Goal: Information Seeking & Learning: Learn about a topic

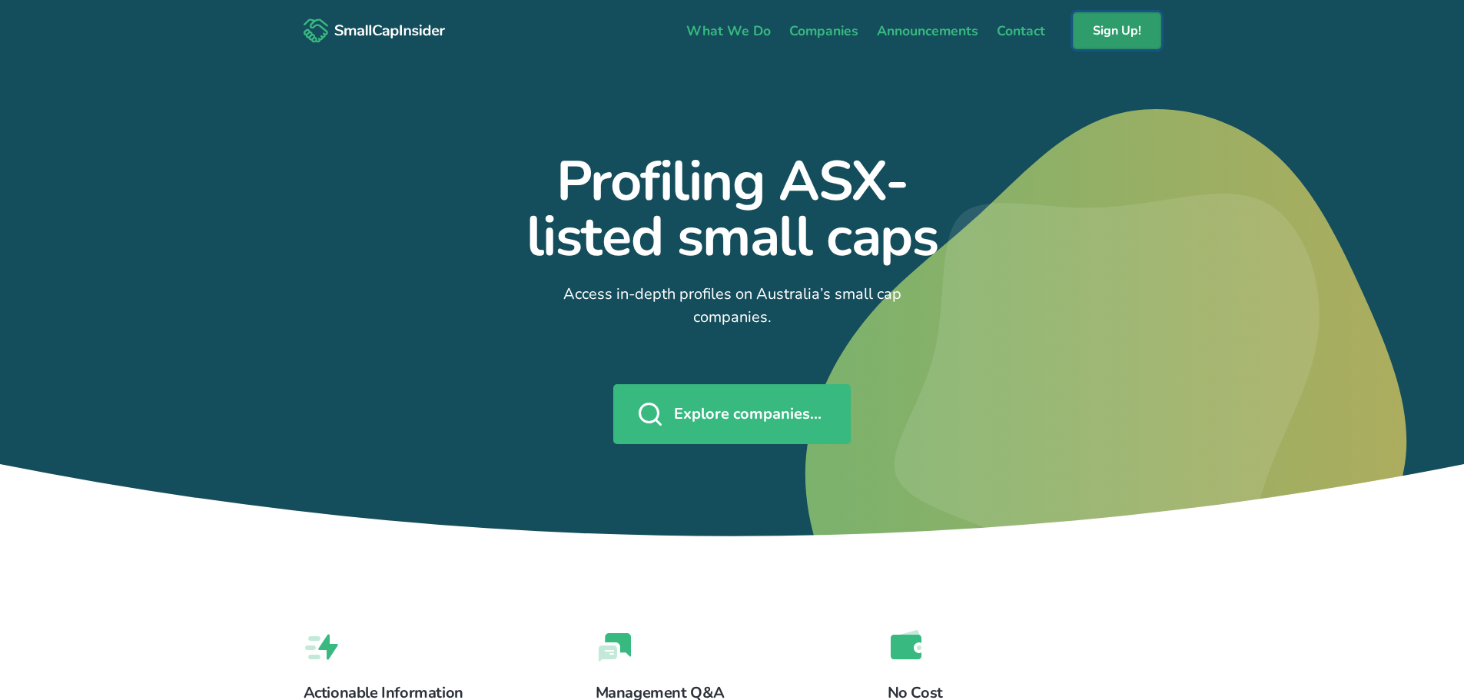
click at [1115, 29] on link "Sign Up!" at bounding box center [1117, 30] width 88 height 37
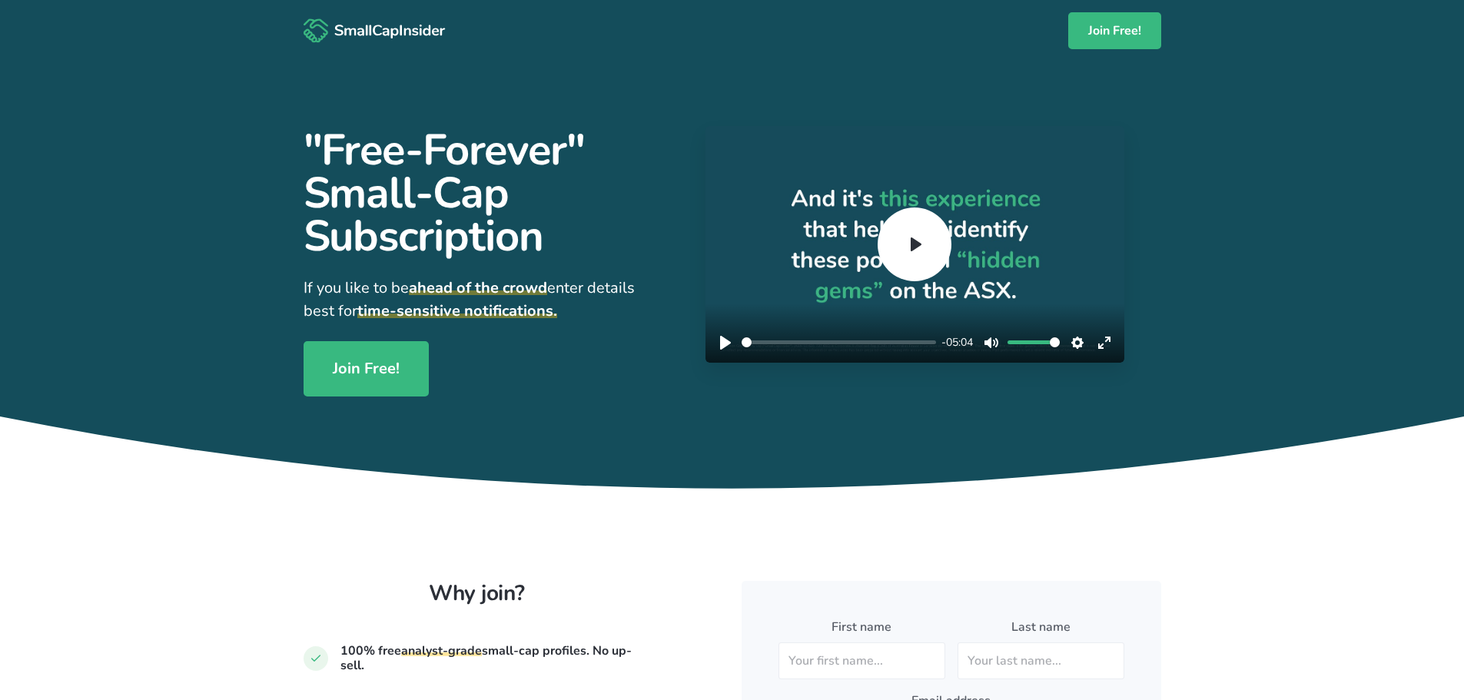
click at [365, 26] on img at bounding box center [375, 30] width 142 height 25
click at [377, 30] on img at bounding box center [375, 30] width 142 height 25
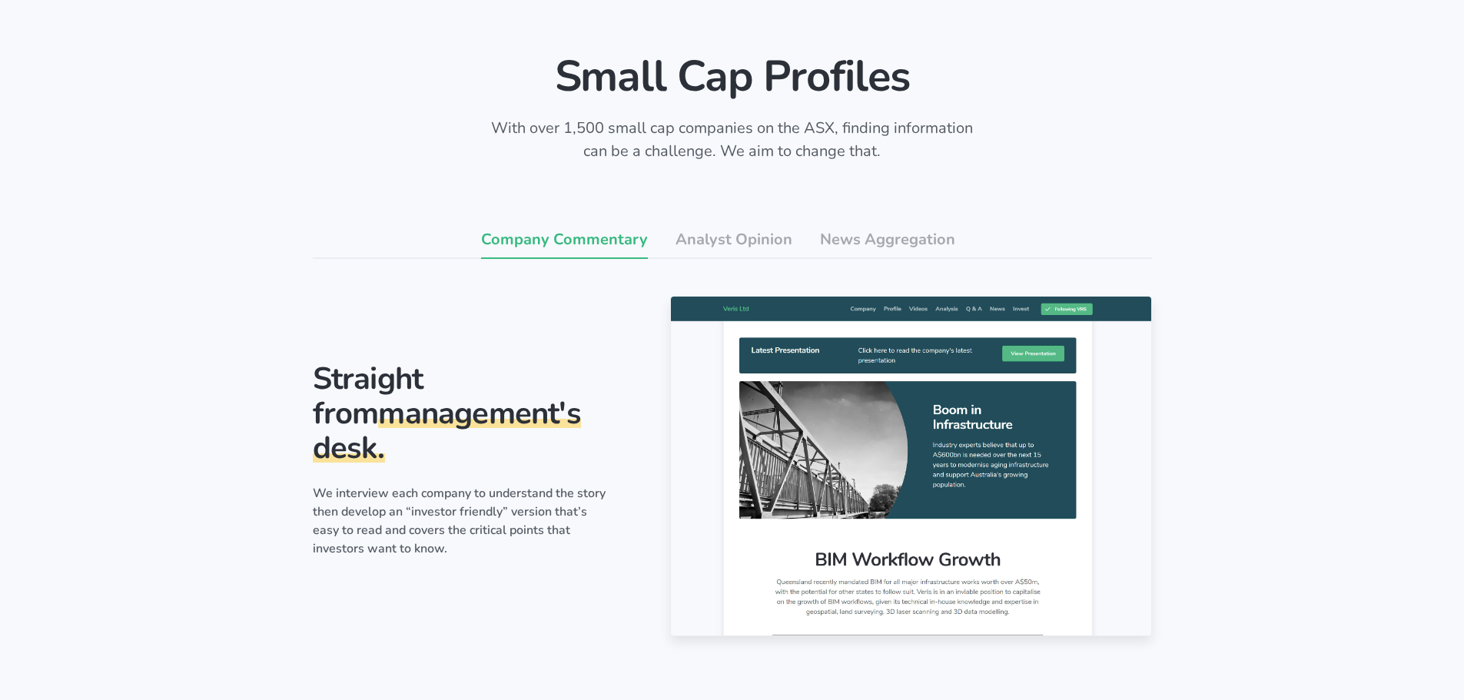
scroll to position [882, 0]
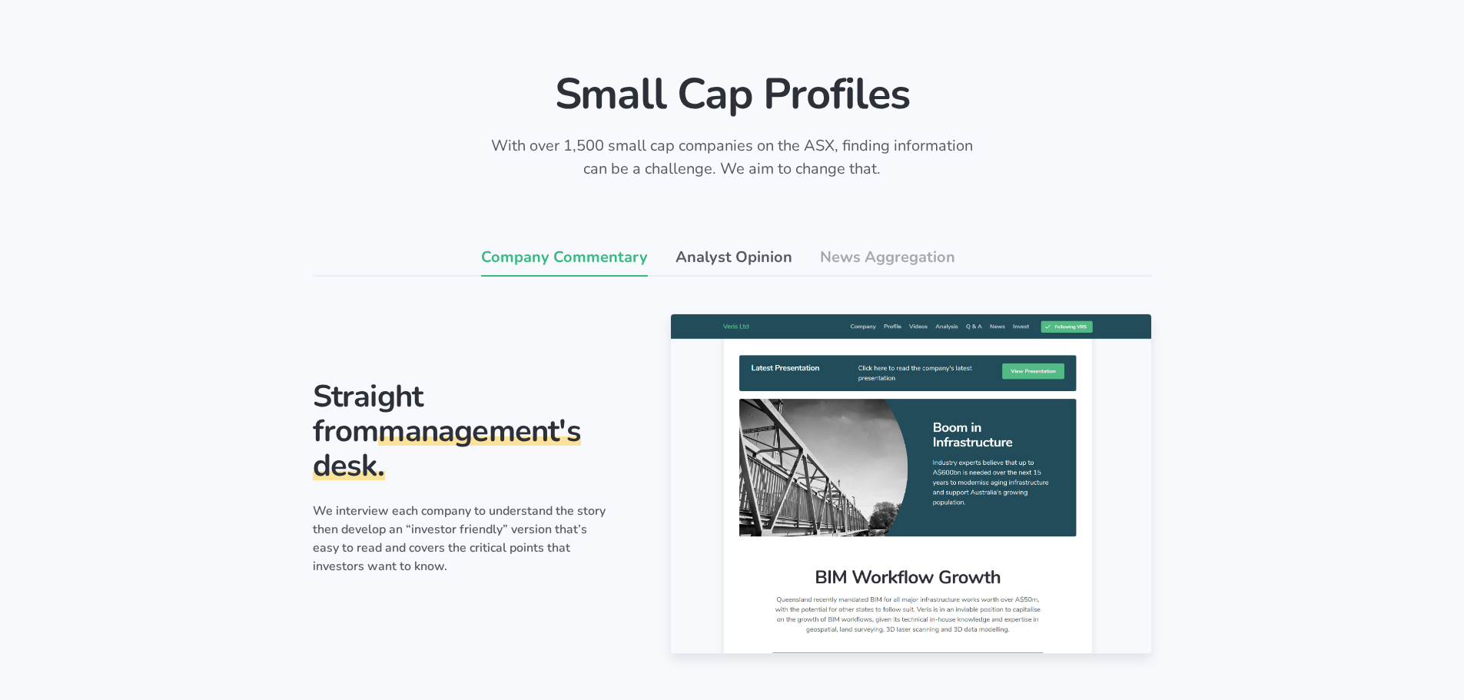
click at [705, 240] on link "Analyst Opinion" at bounding box center [734, 258] width 117 height 37
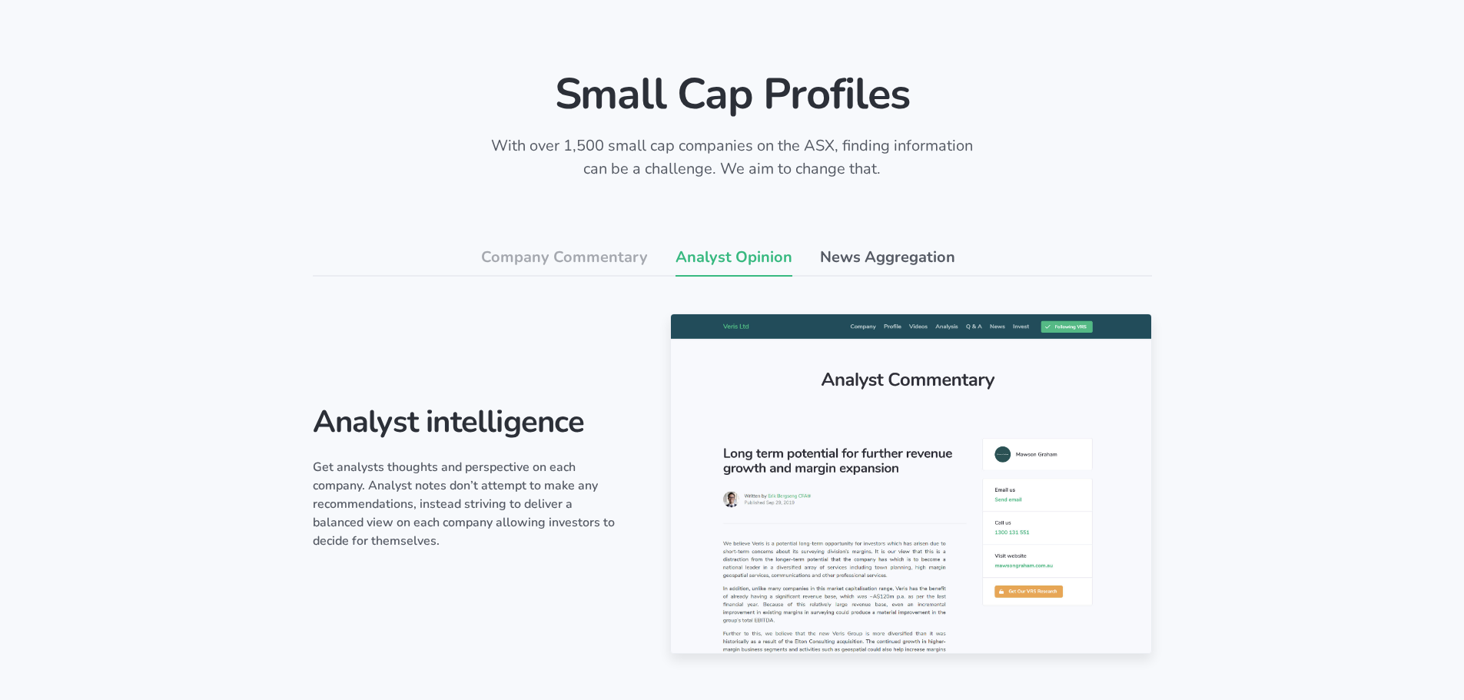
click at [866, 240] on link "News Aggregation" at bounding box center [887, 258] width 135 height 37
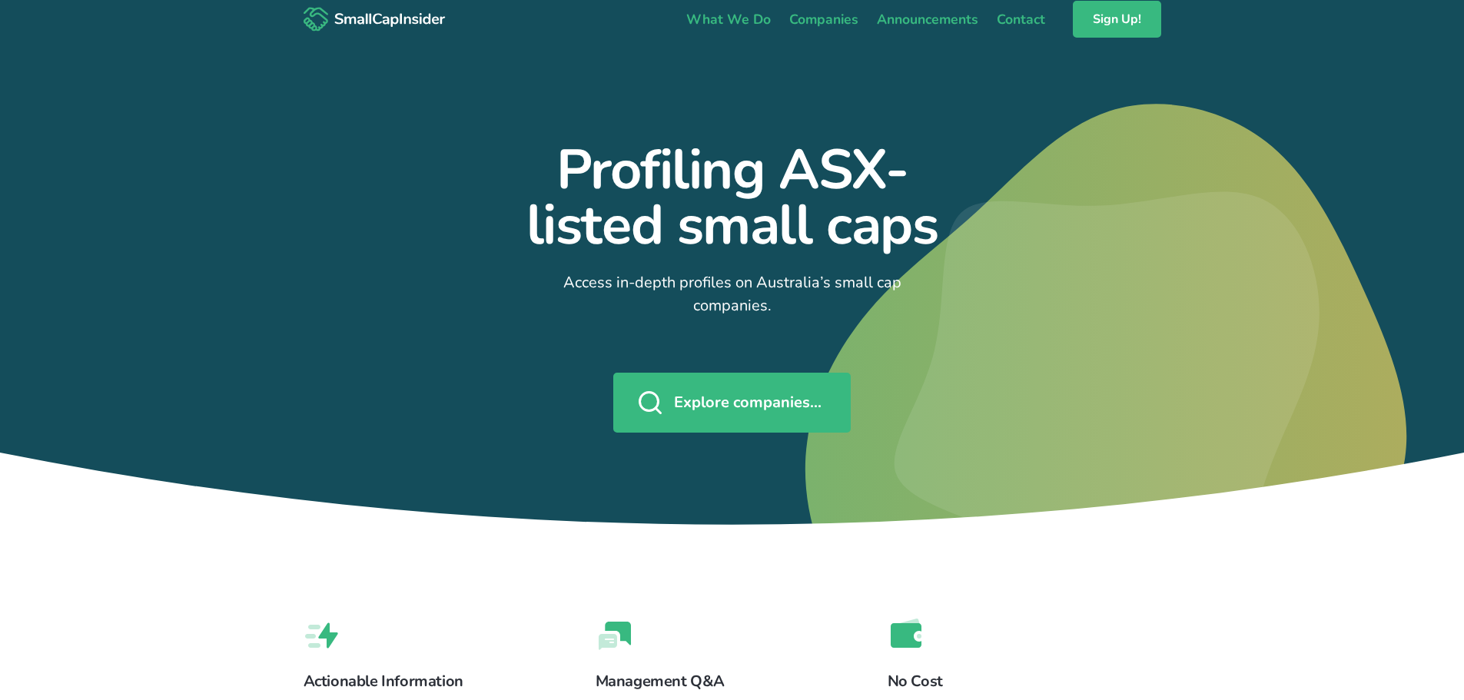
scroll to position [0, 0]
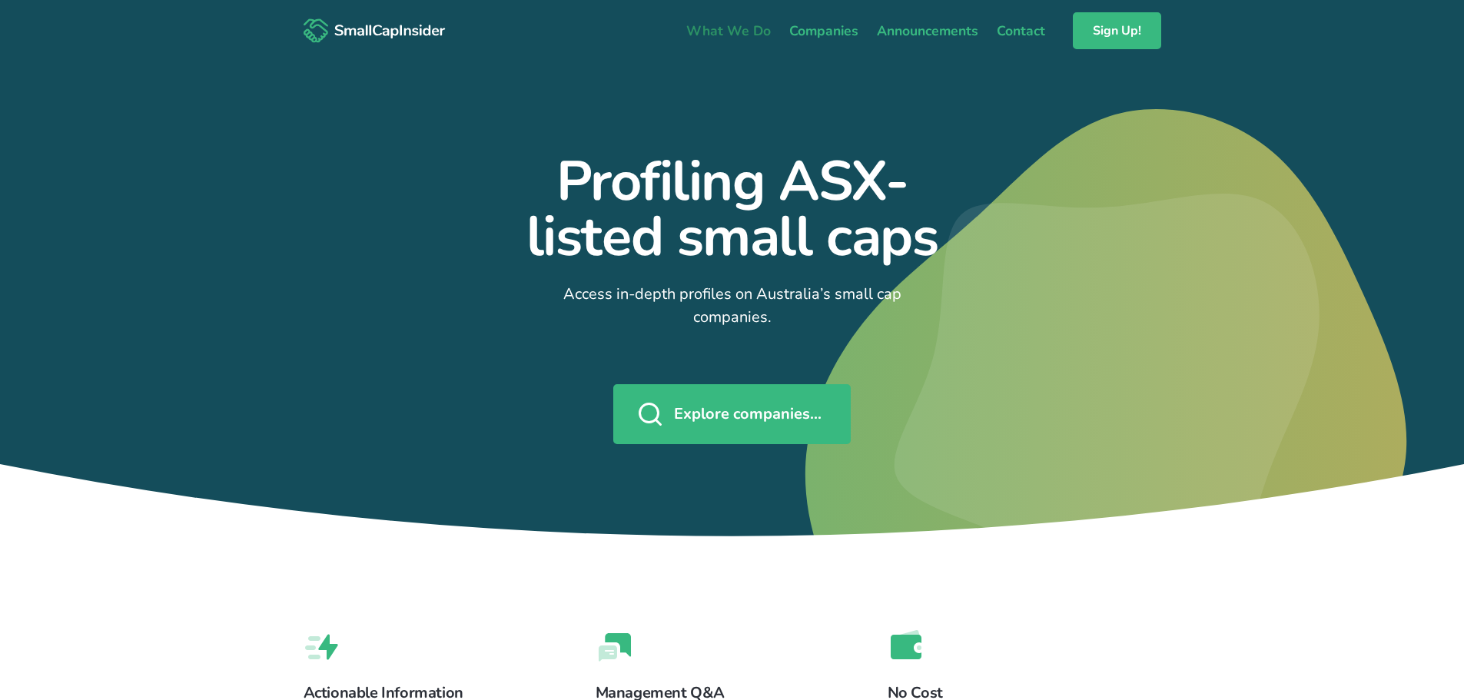
click at [720, 29] on link "What We Do" at bounding box center [728, 31] width 103 height 32
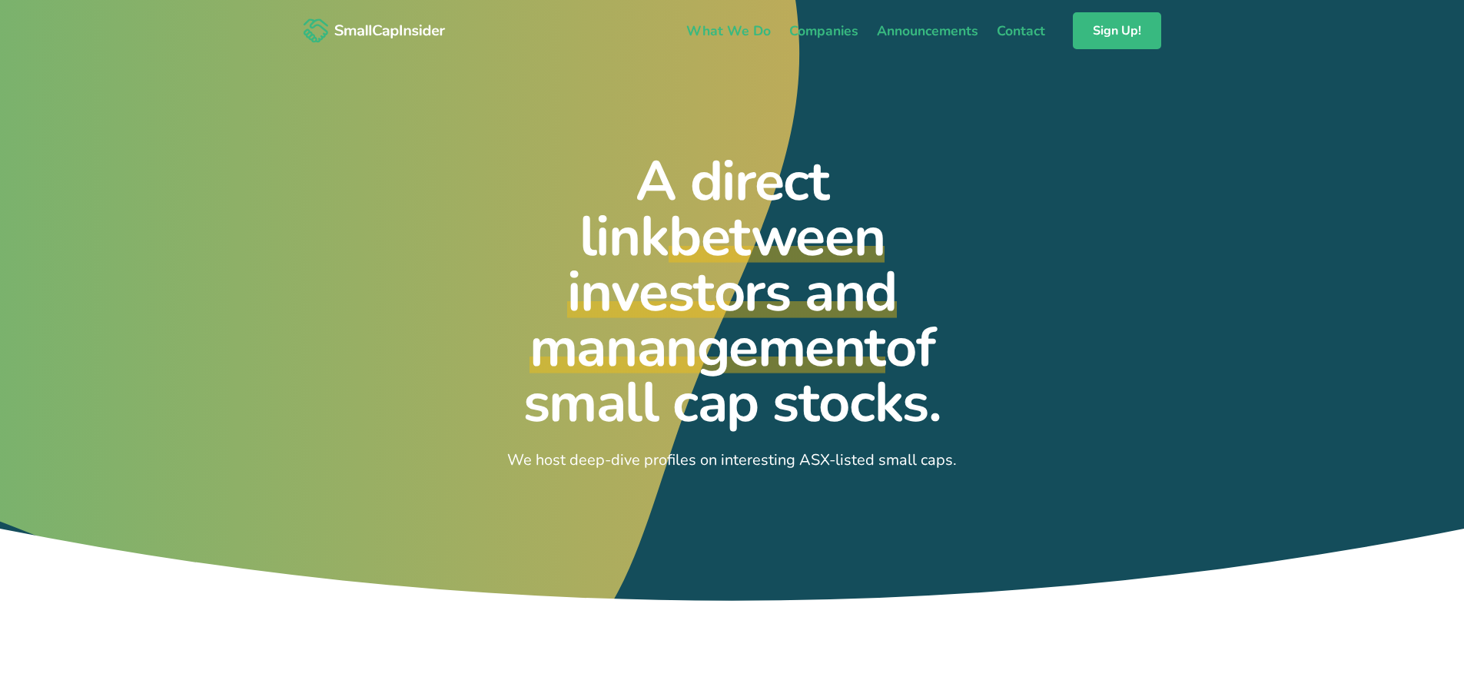
click at [843, 30] on link "Companies" at bounding box center [824, 31] width 88 height 32
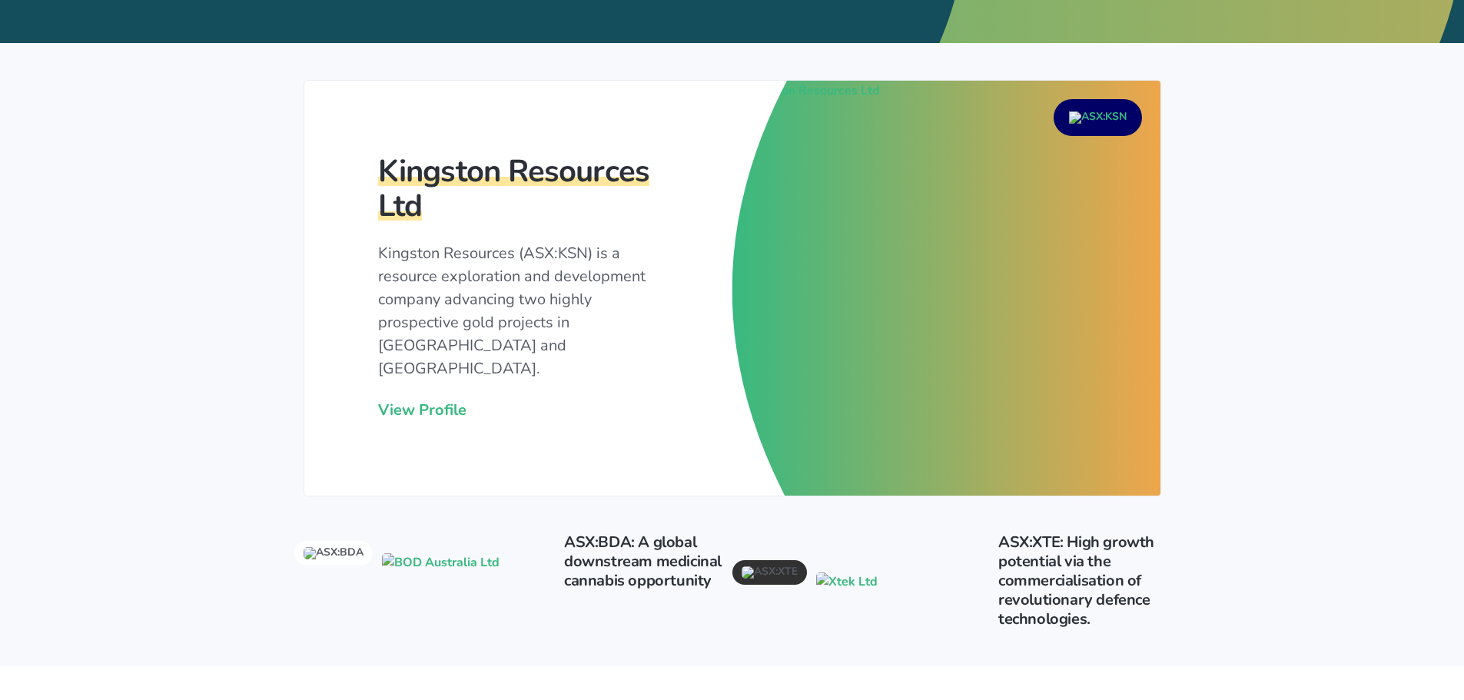
scroll to position [384, 0]
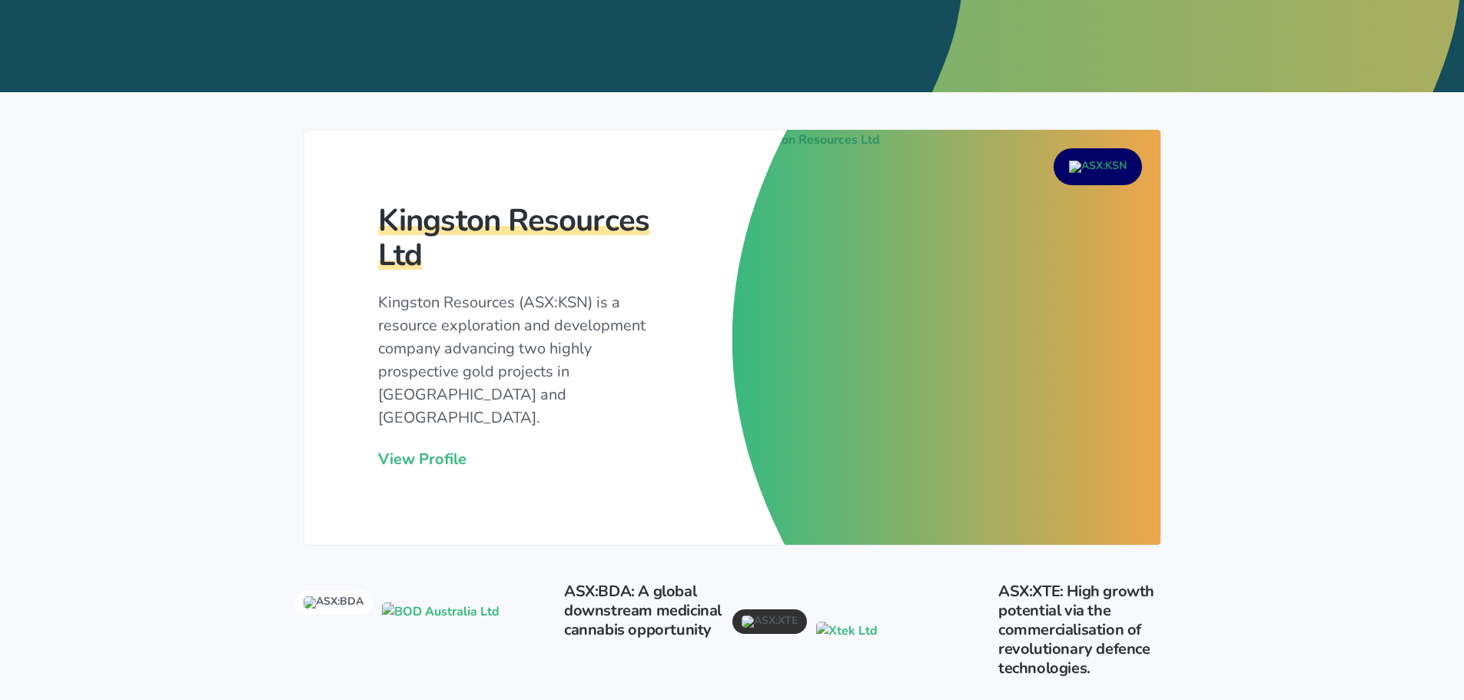
click at [1095, 159] on div at bounding box center [1098, 166] width 88 height 37
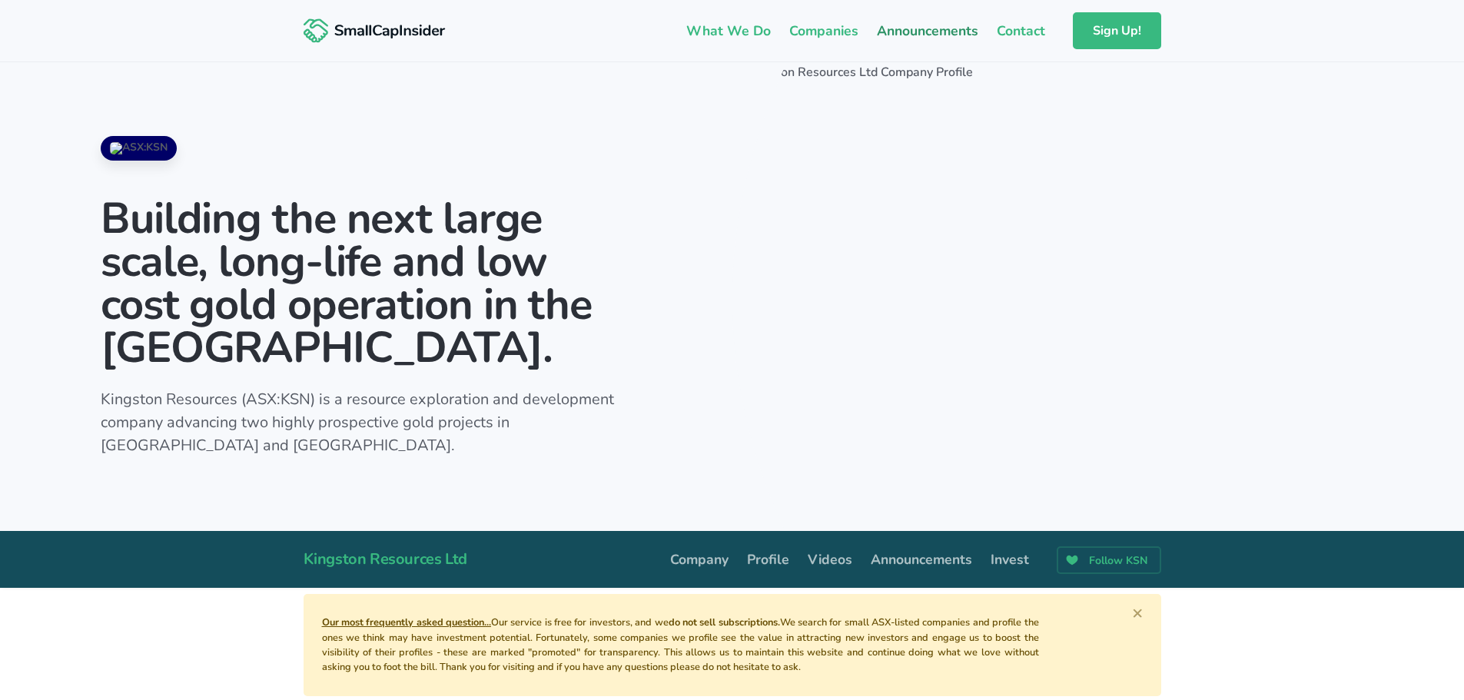
click at [939, 32] on link "Announcements" at bounding box center [928, 31] width 120 height 32
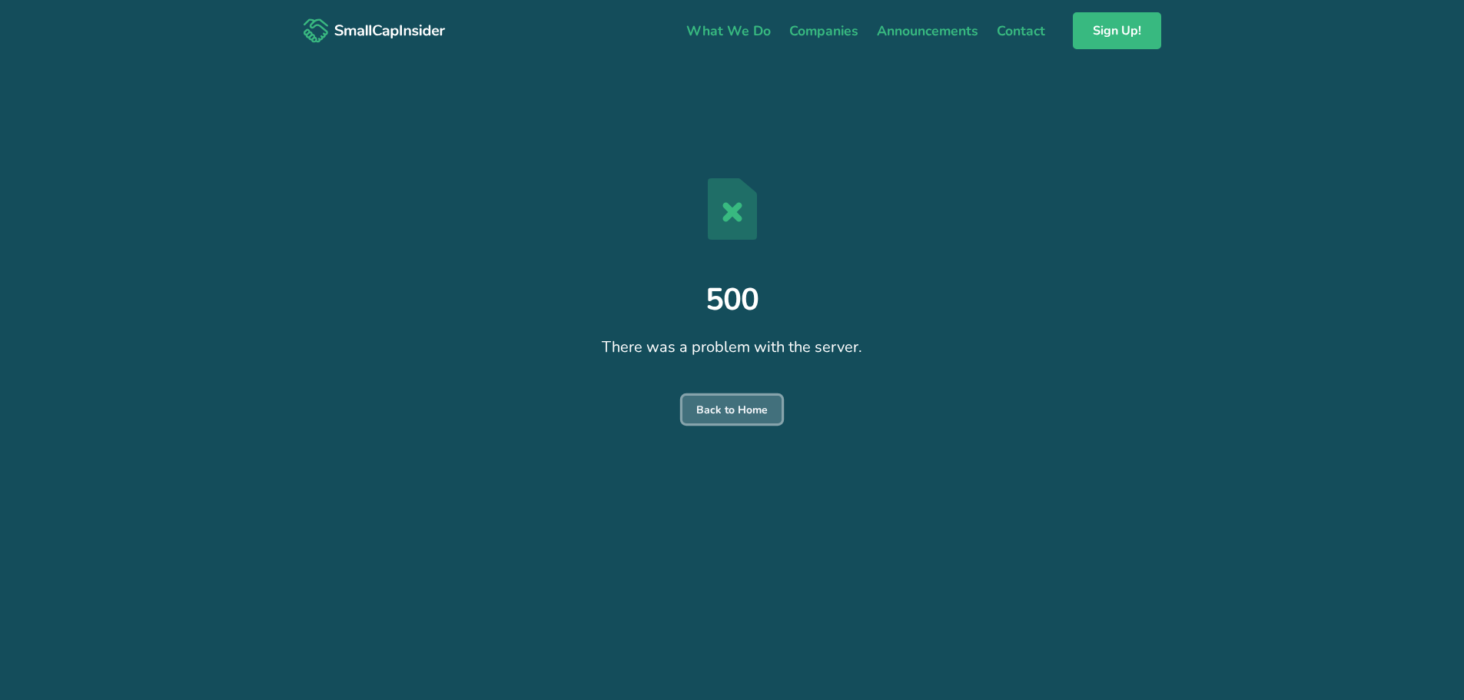
click at [737, 399] on link "Back to Home" at bounding box center [732, 410] width 99 height 28
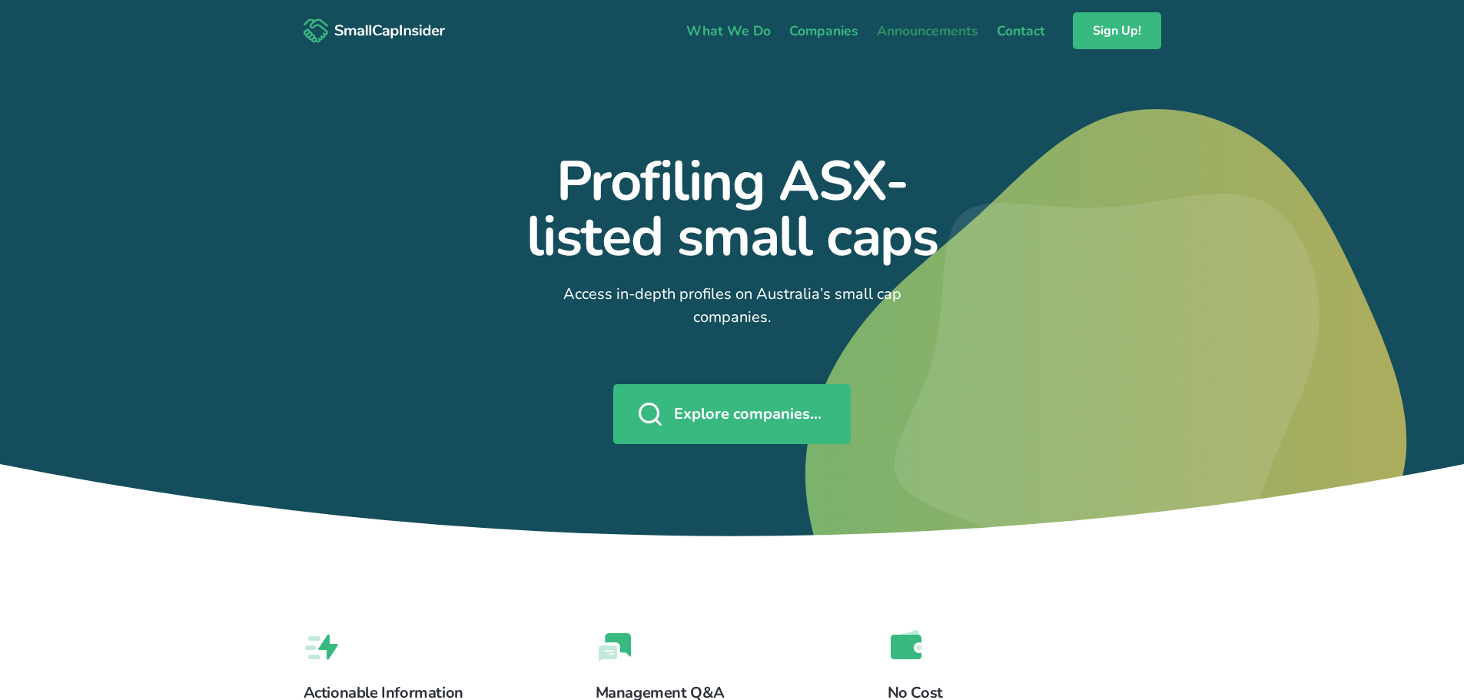
click at [939, 28] on link "Announcements" at bounding box center [928, 31] width 120 height 32
click at [720, 27] on link "What We Do" at bounding box center [728, 31] width 103 height 32
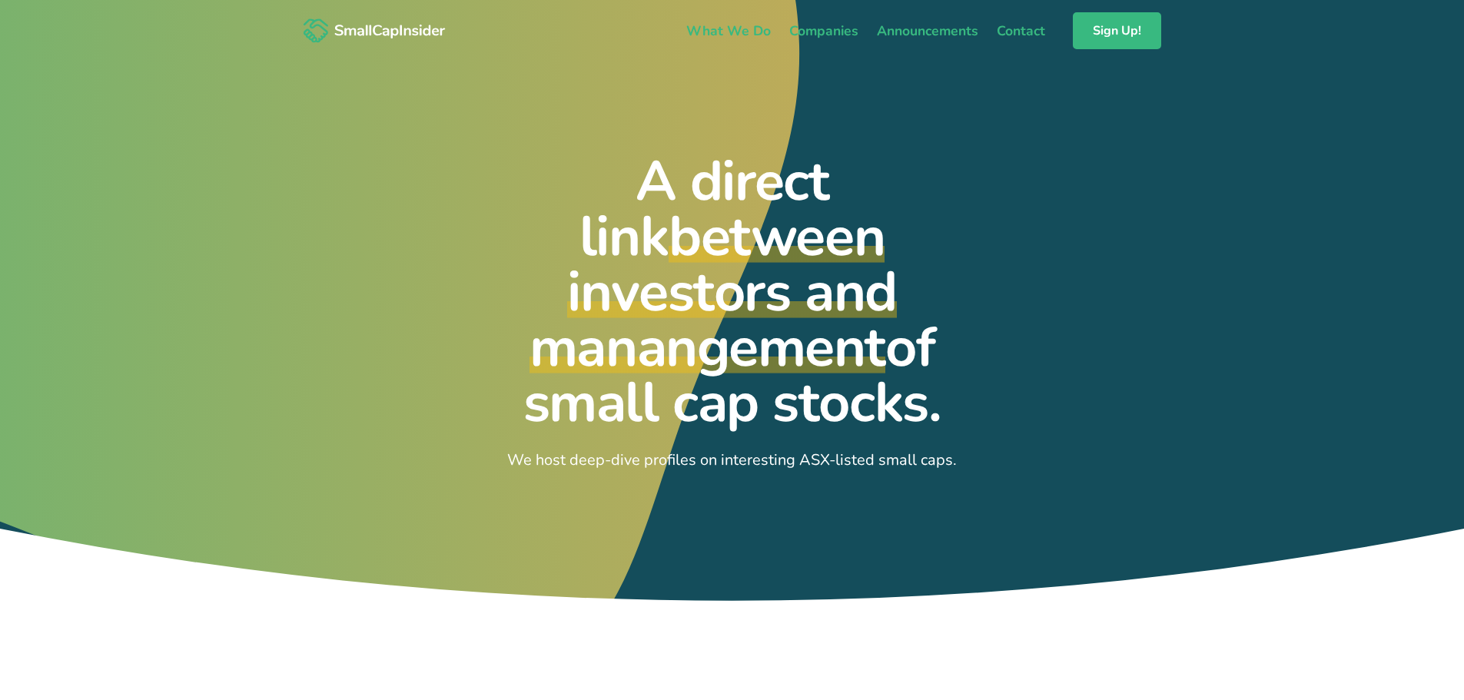
click at [844, 28] on link "Companies" at bounding box center [824, 31] width 88 height 32
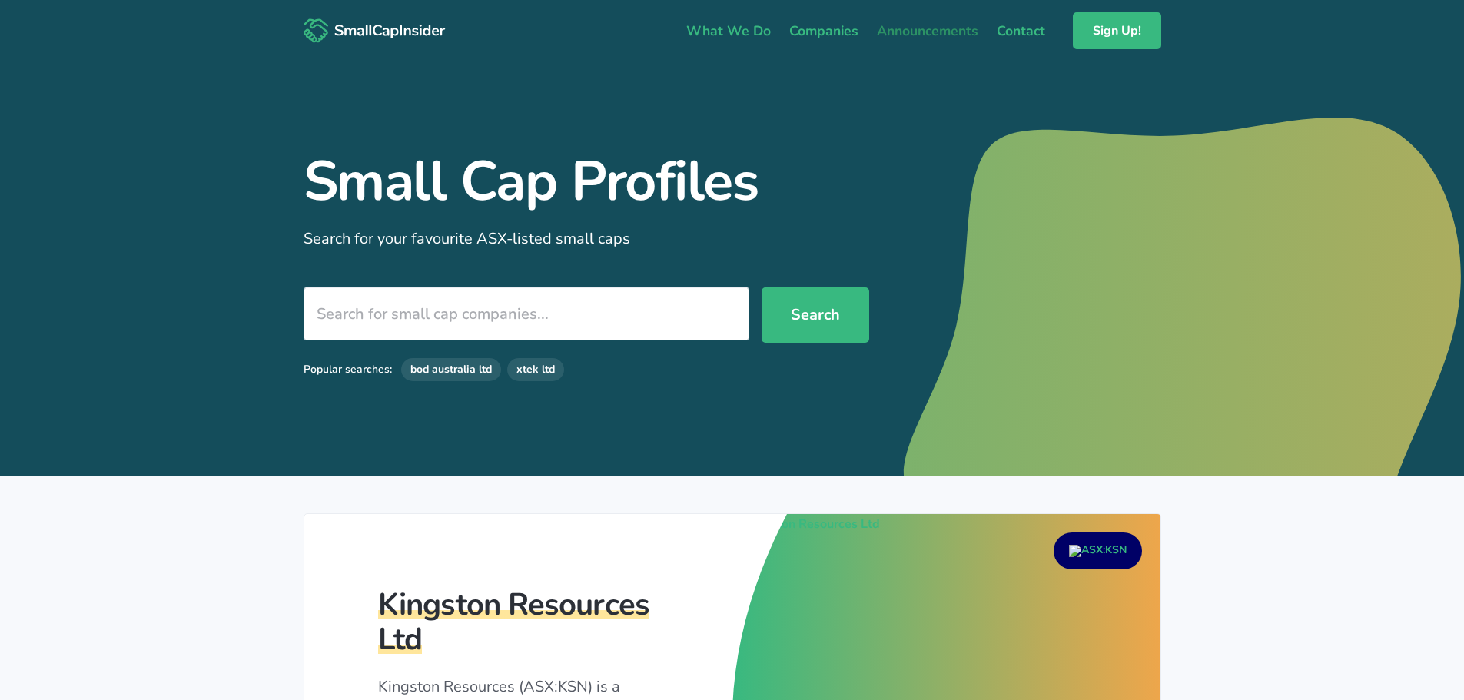
click at [951, 35] on link "Announcements" at bounding box center [928, 31] width 120 height 32
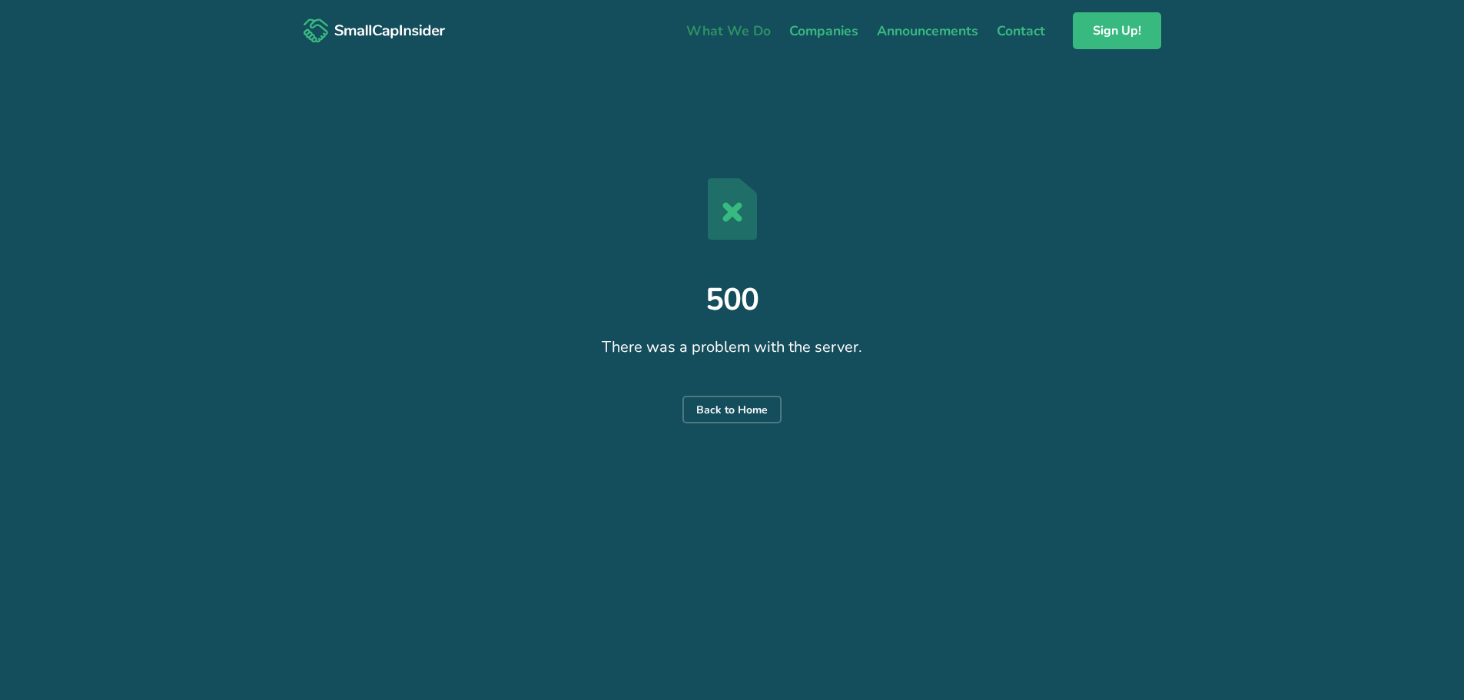
click at [729, 34] on link "What We Do" at bounding box center [728, 31] width 103 height 32
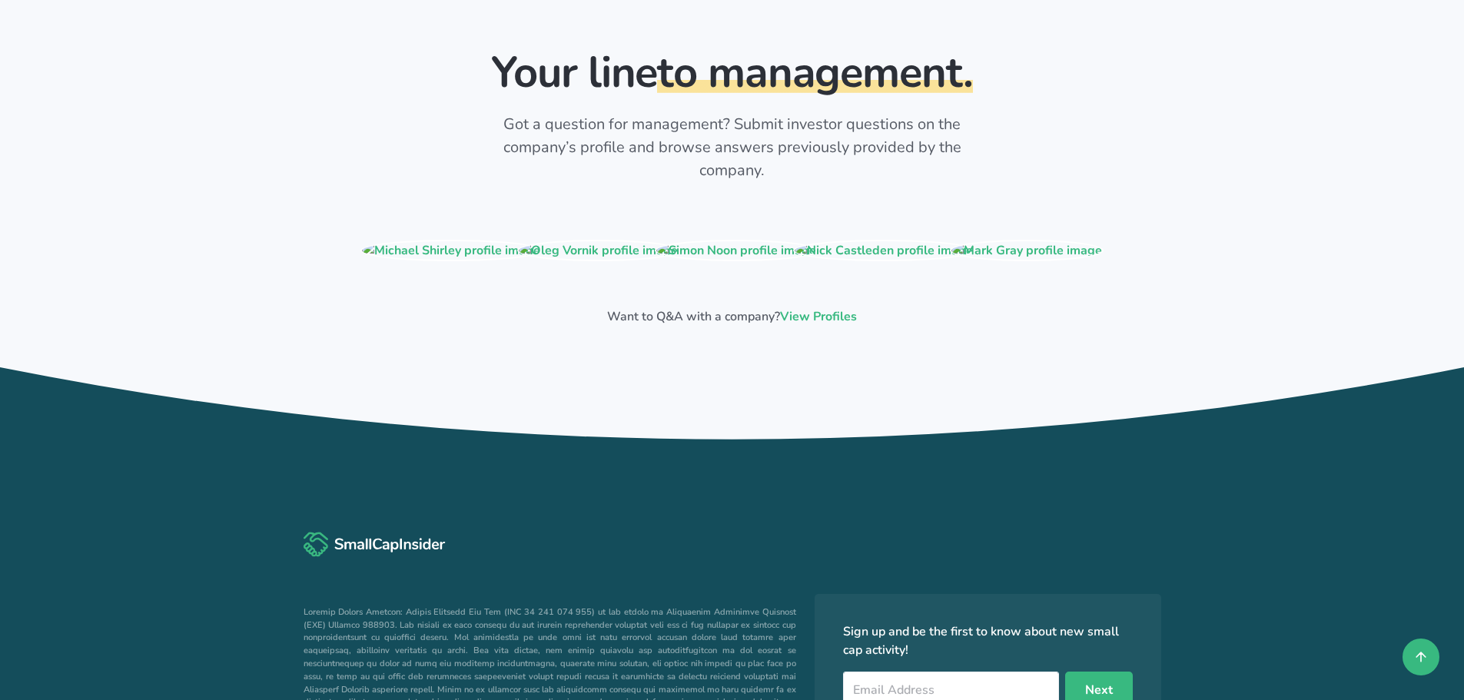
scroll to position [1614, 0]
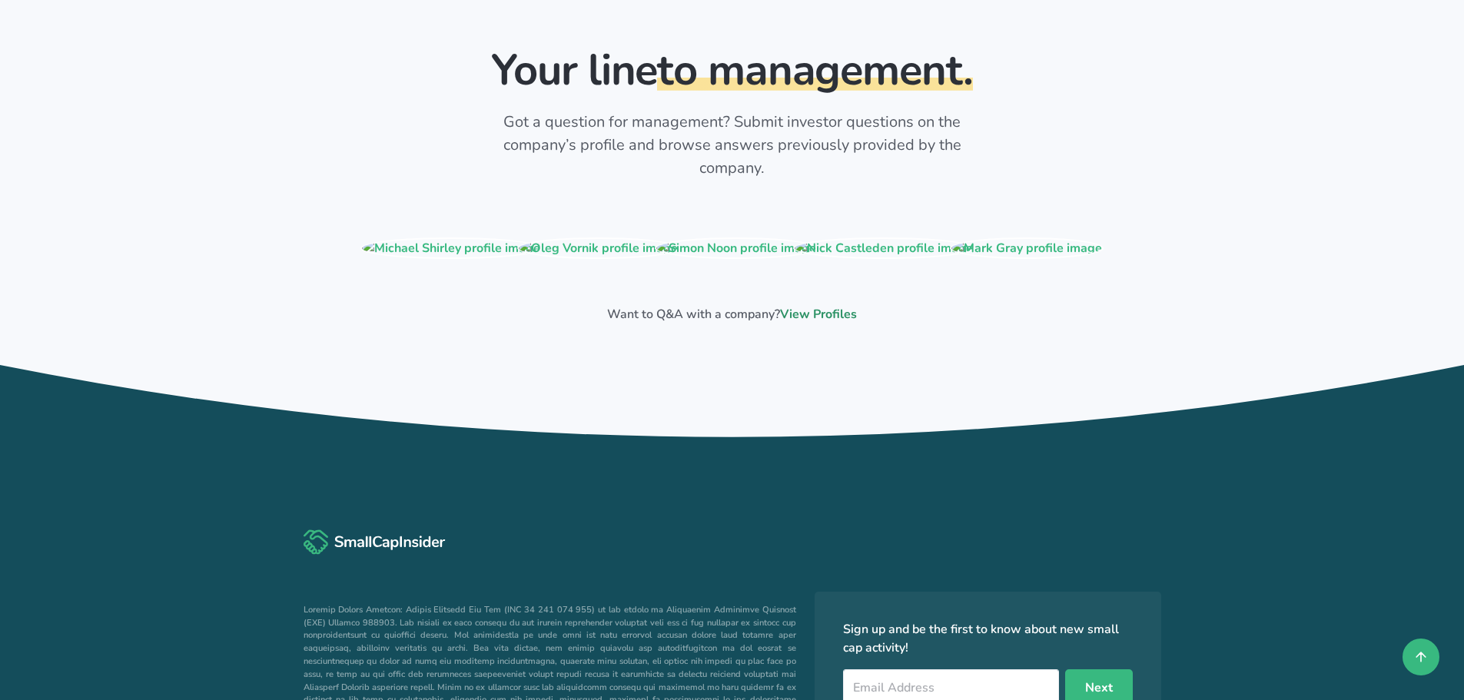
click at [823, 306] on link "View Profiles" at bounding box center [818, 314] width 77 height 17
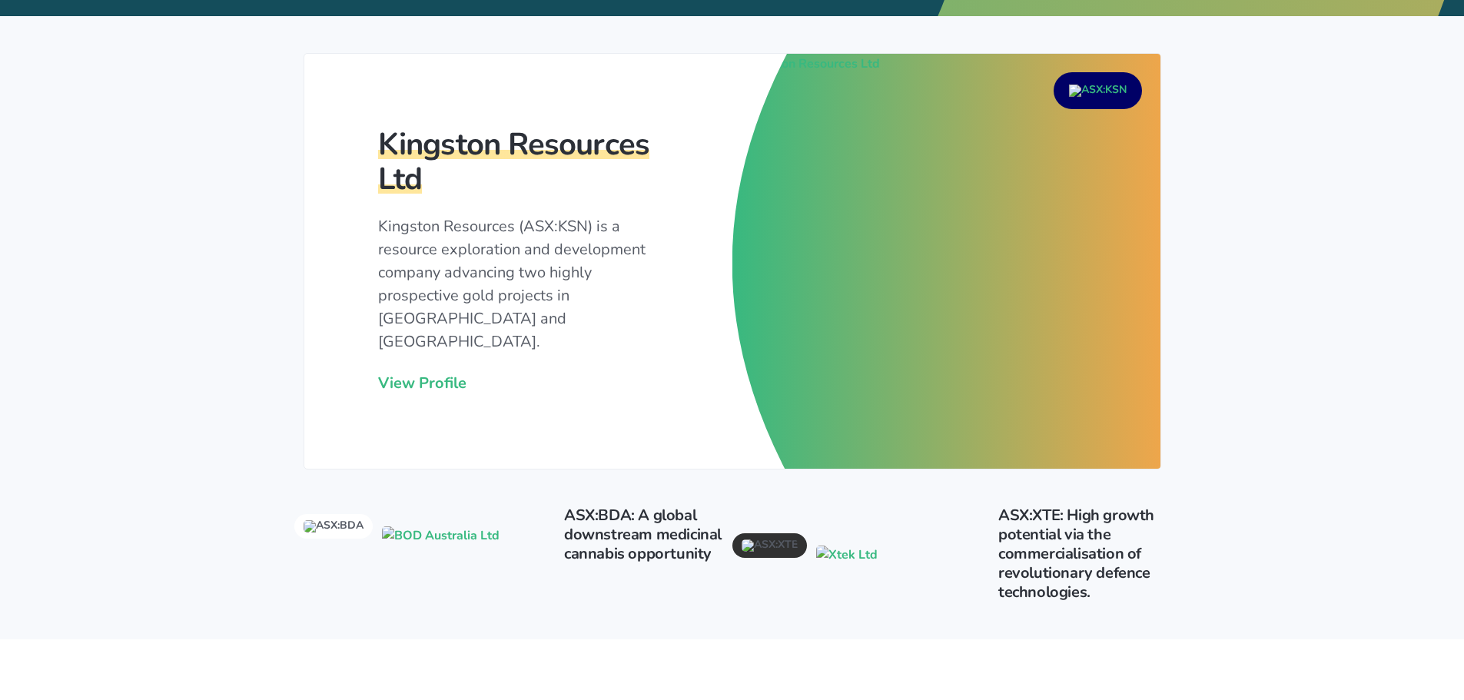
scroll to position [461, 0]
click at [441, 372] on link "View Profile" at bounding box center [422, 382] width 88 height 21
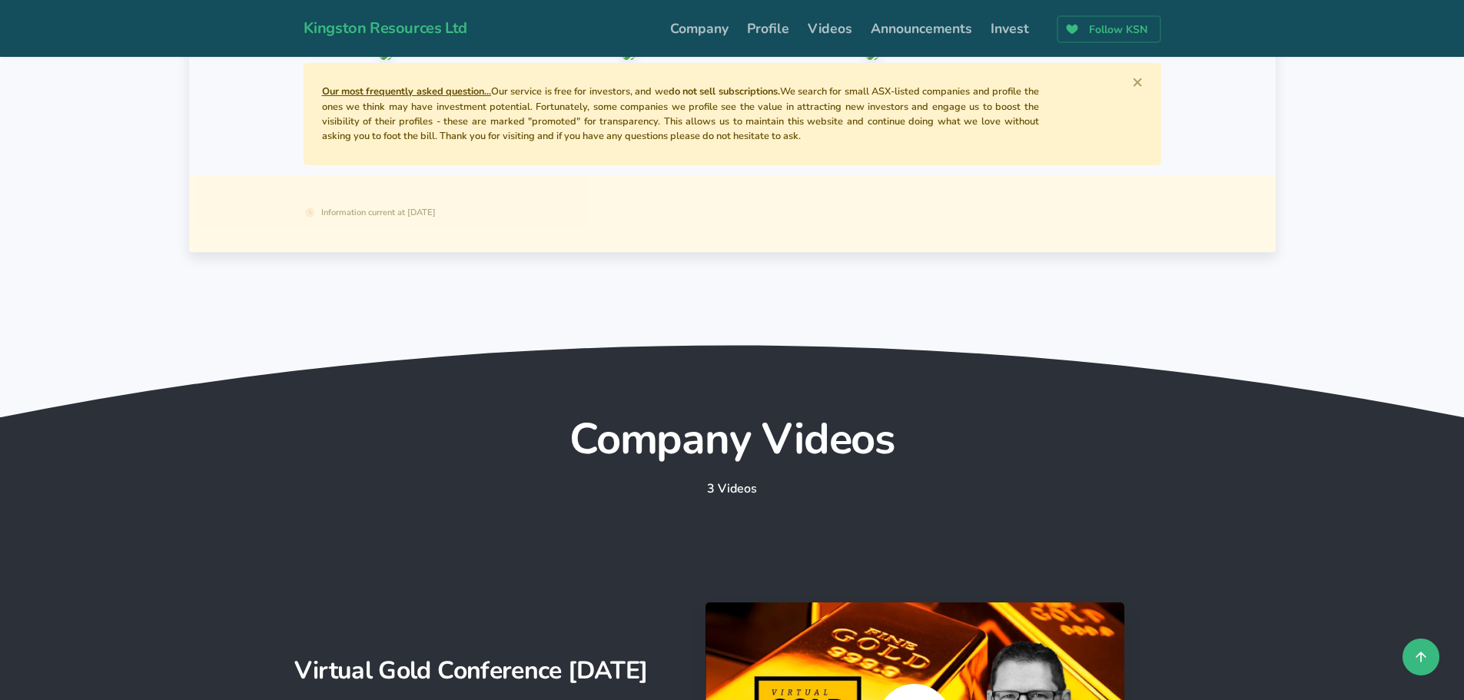
scroll to position [6611, 0]
